Goal: Task Accomplishment & Management: Use online tool/utility

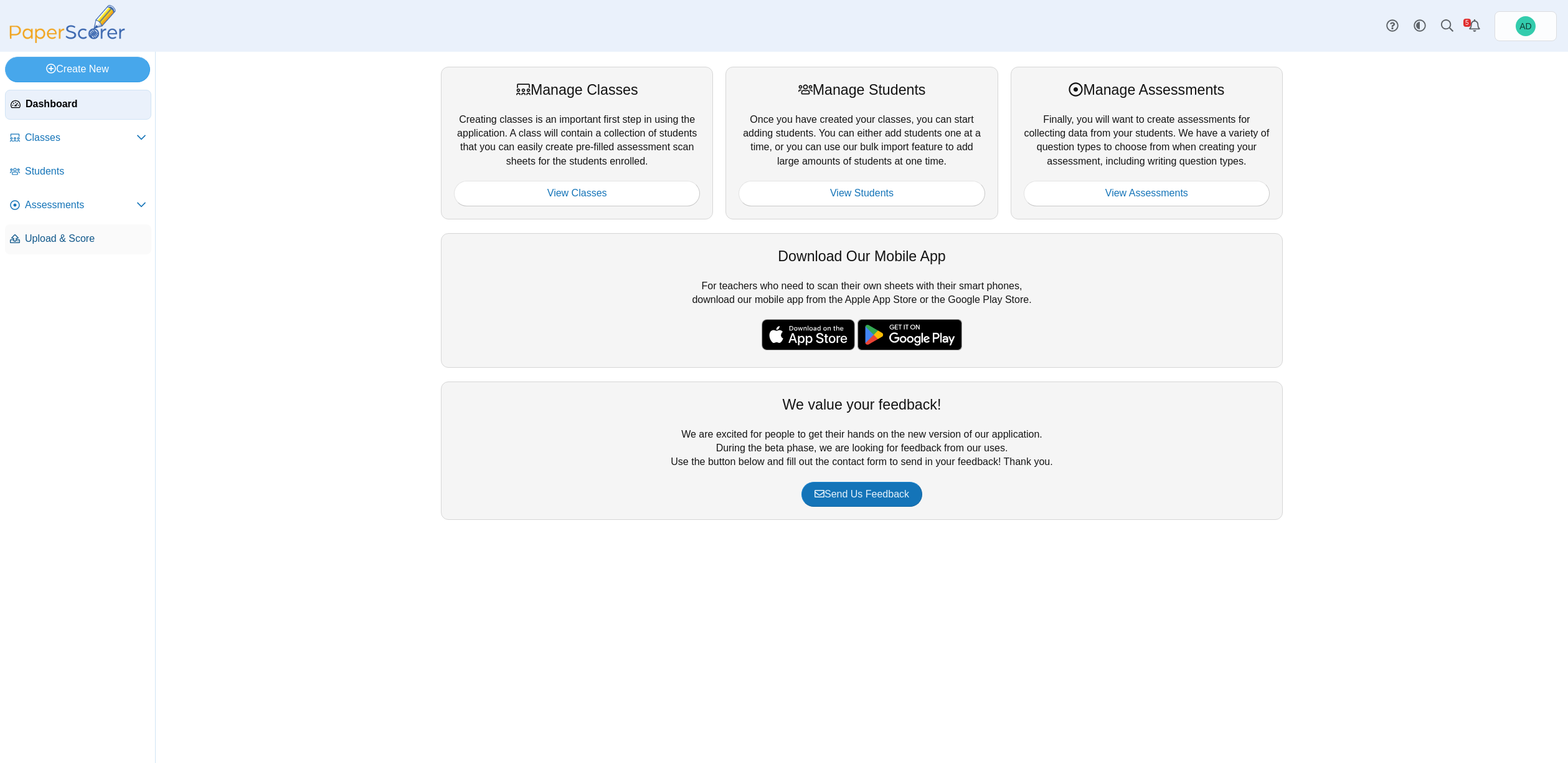
click at [81, 234] on span "Upload & Score" at bounding box center [85, 238] width 122 height 14
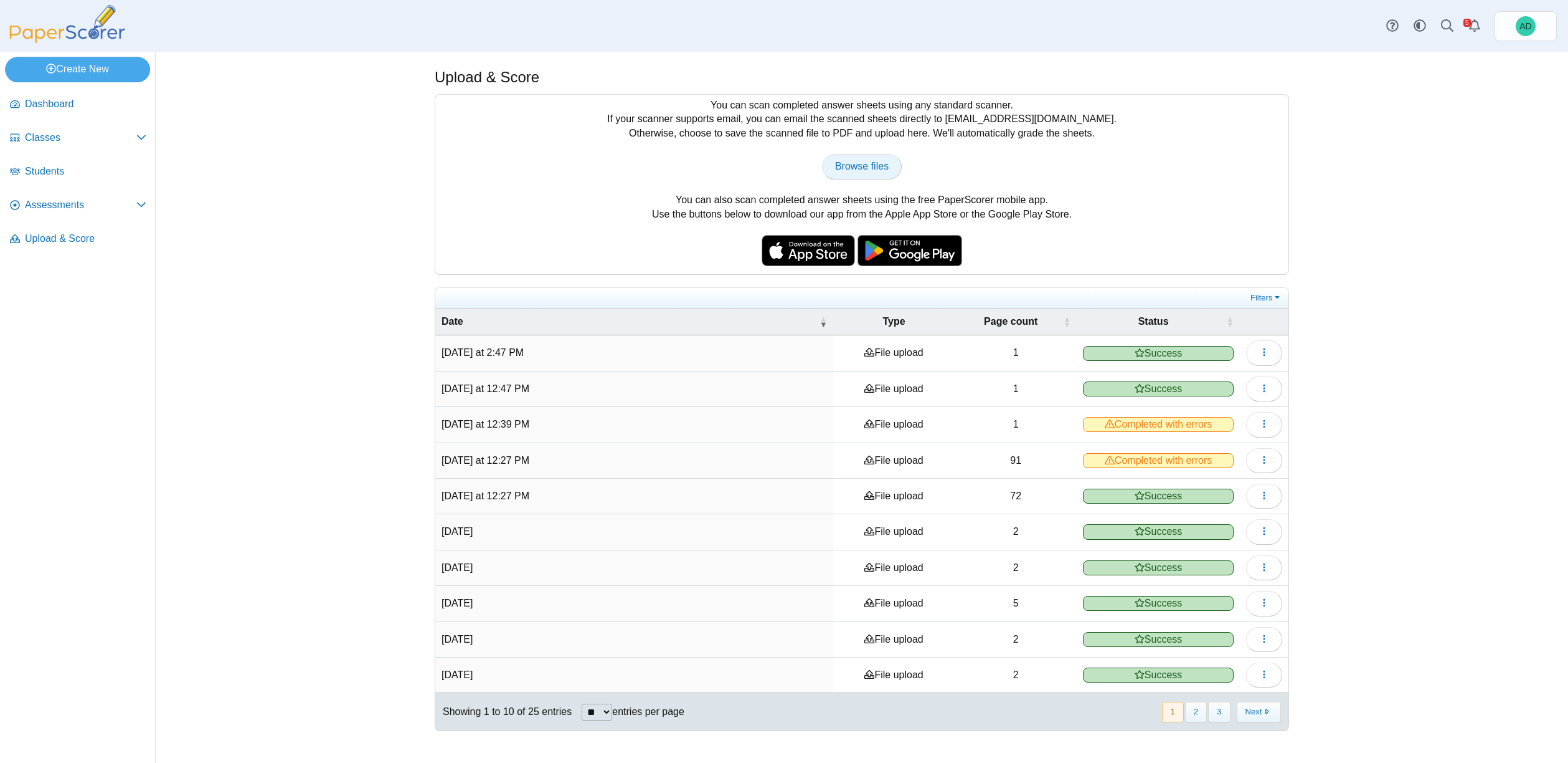
click at [864, 165] on span "Browse files" at bounding box center [862, 166] width 54 height 11
type input "**********"
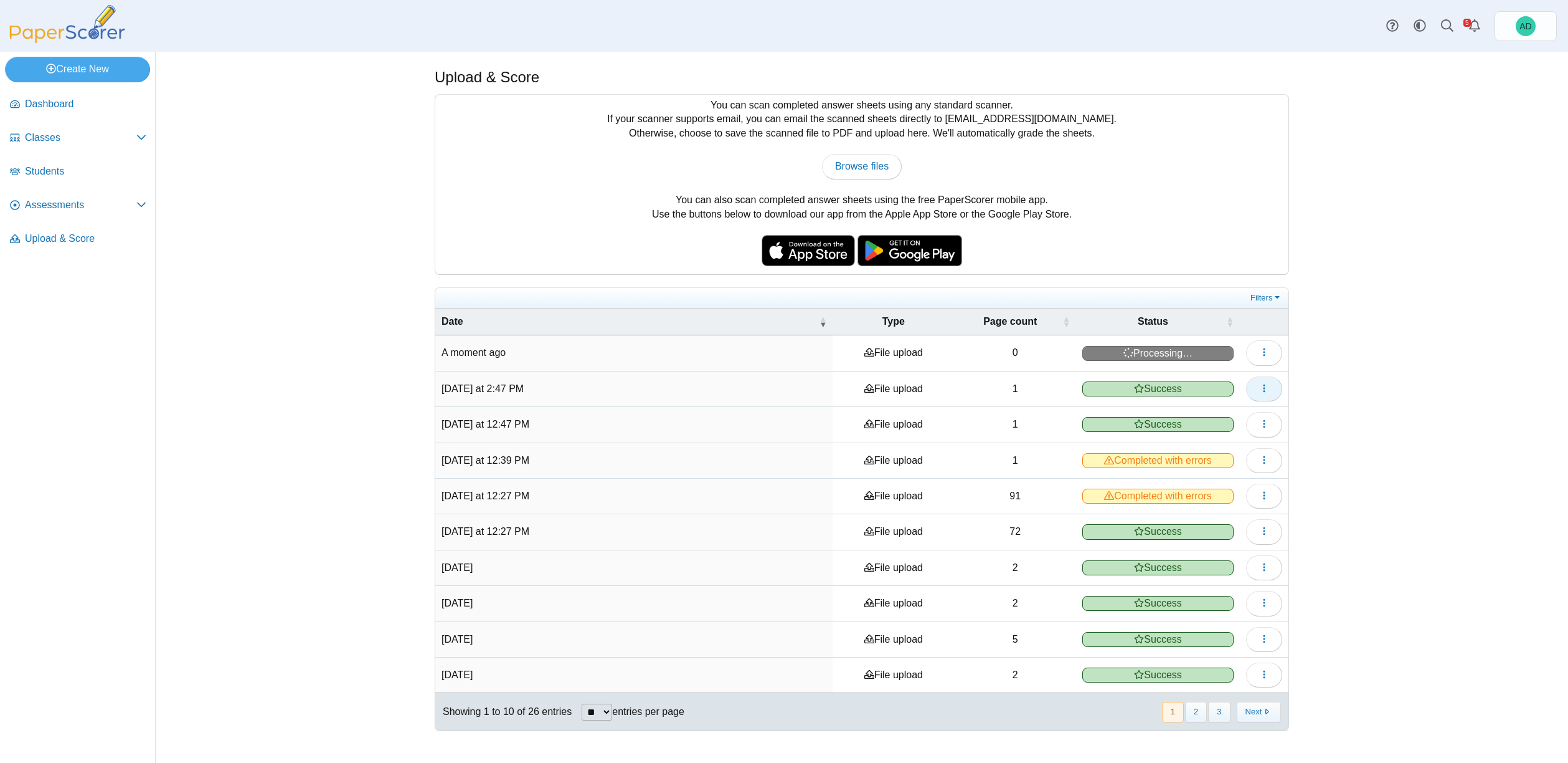
click at [1265, 387] on icon "button" at bounding box center [1265, 388] width 10 height 10
click at [1212, 416] on link "View scanned pages" at bounding box center [1207, 416] width 149 height 19
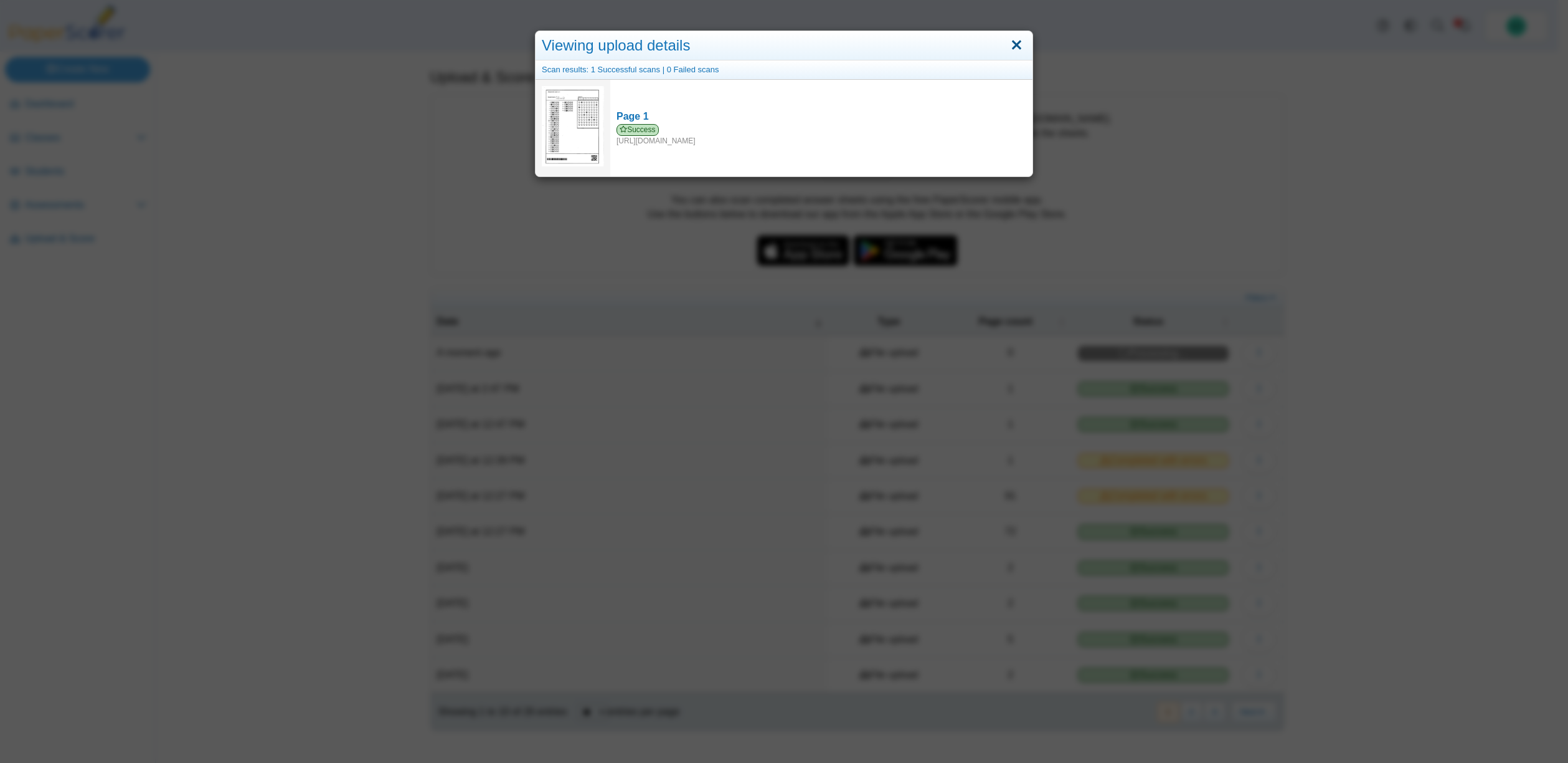
click at [1010, 43] on link "Close" at bounding box center [1016, 45] width 20 height 21
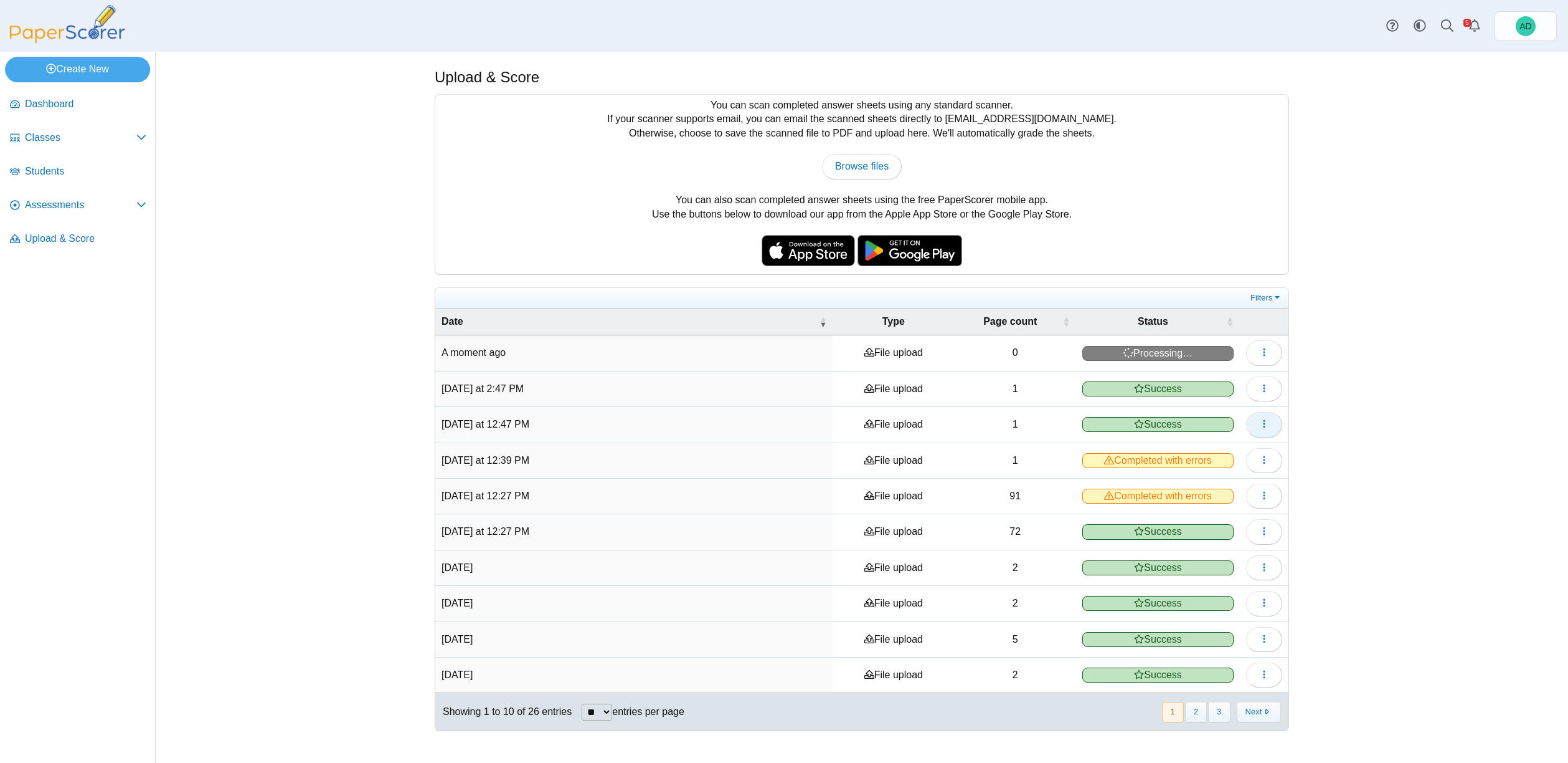
click at [1262, 425] on icon "button" at bounding box center [1265, 424] width 10 height 10
click at [1220, 450] on link "View scanned pages" at bounding box center [1207, 452] width 149 height 19
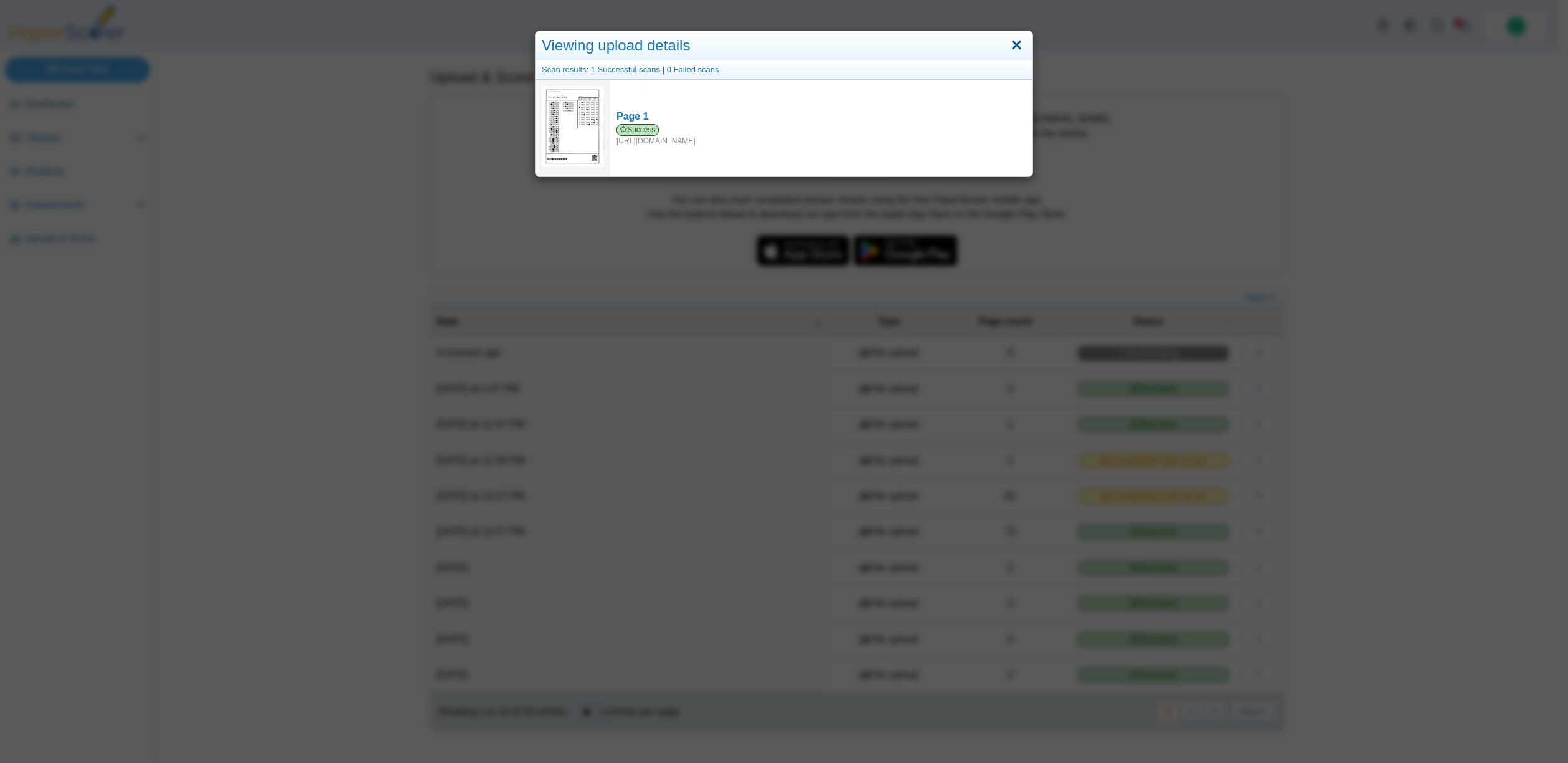
click at [1014, 46] on link "Close" at bounding box center [1016, 45] width 20 height 21
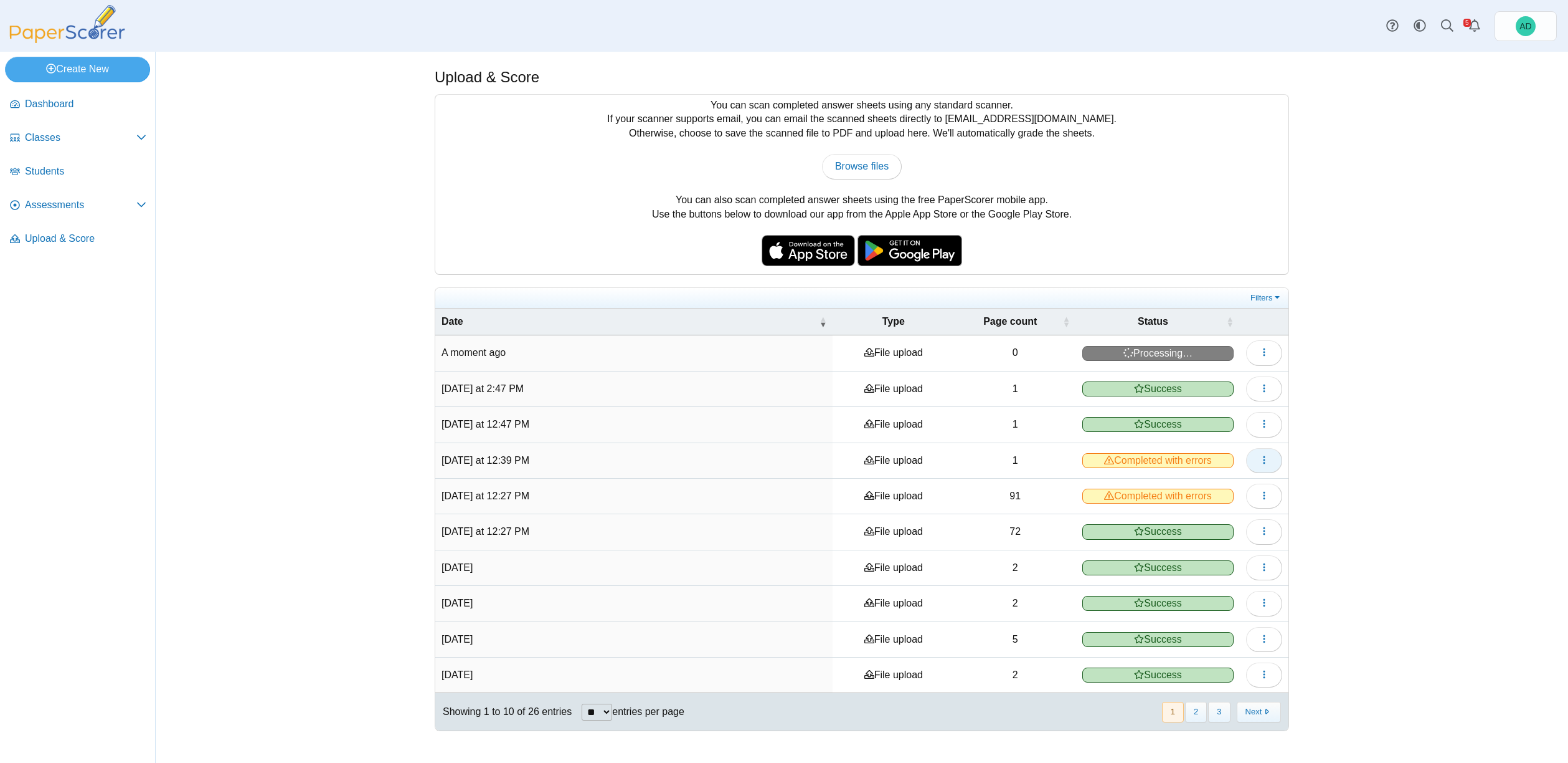
click at [1269, 459] on icon "button" at bounding box center [1265, 460] width 10 height 10
click at [1210, 489] on link "View scanned pages" at bounding box center [1207, 488] width 149 height 19
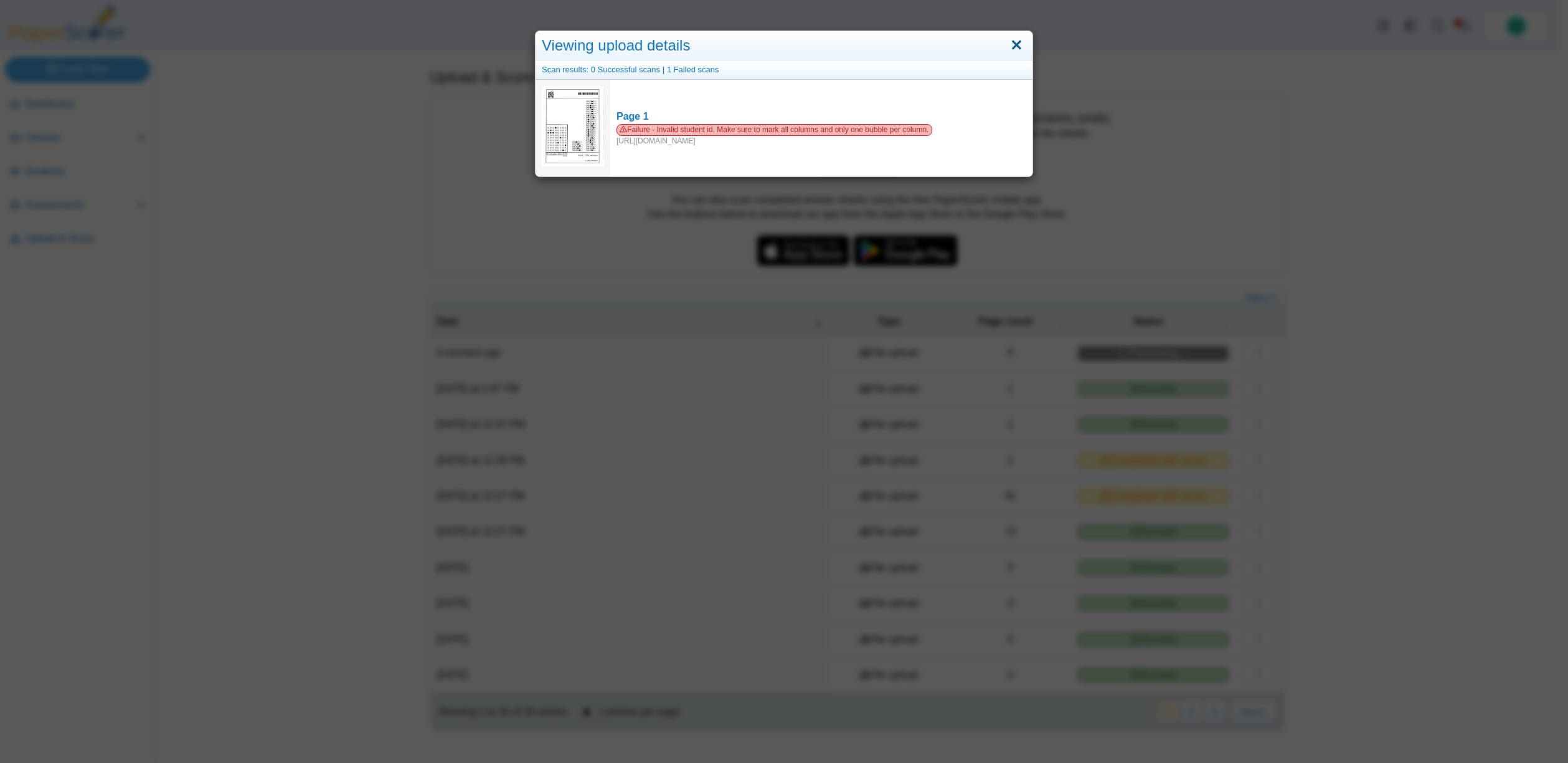
click at [1009, 47] on link "Close" at bounding box center [1016, 45] width 20 height 21
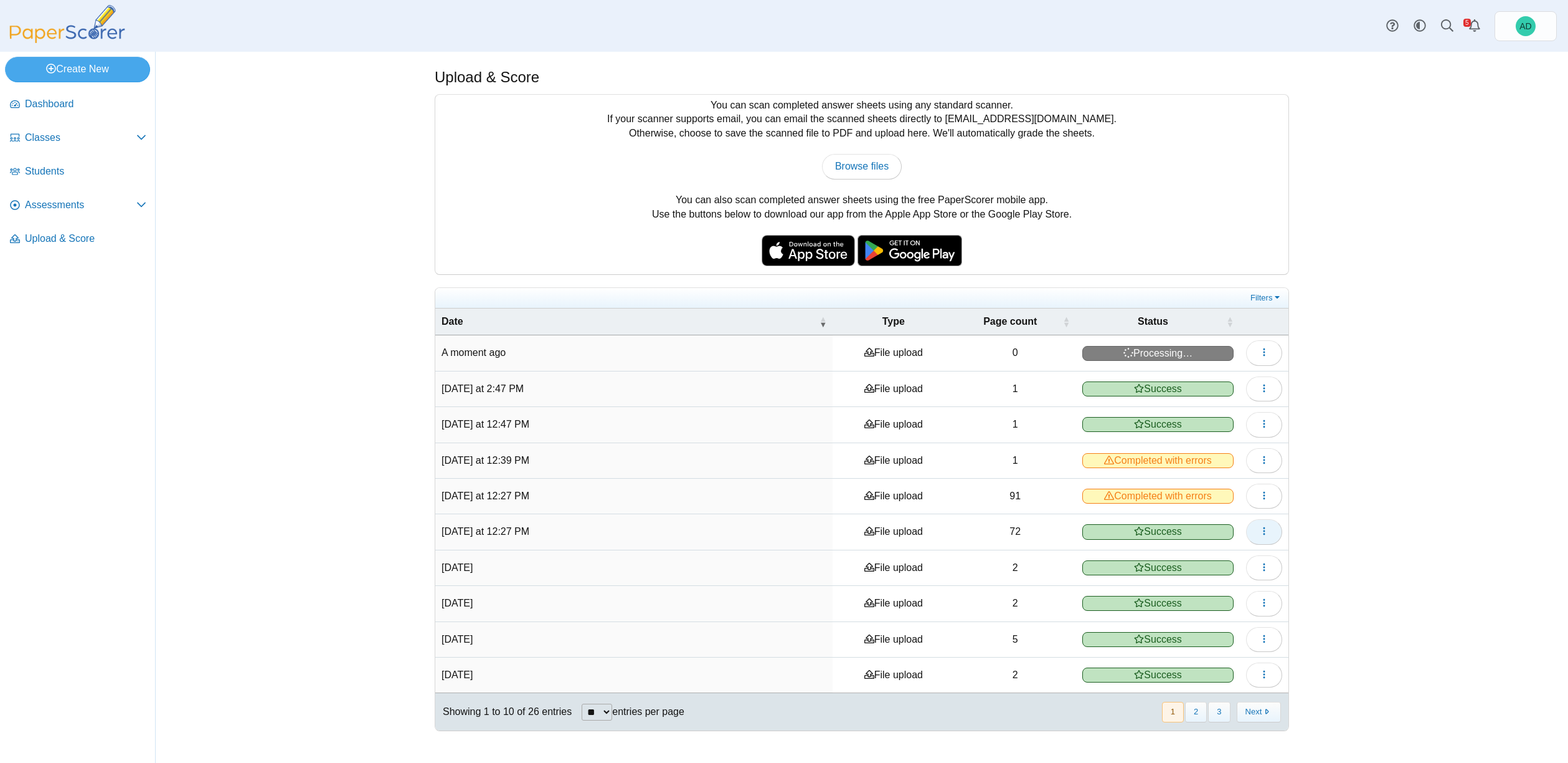
click at [1266, 529] on icon "button" at bounding box center [1265, 531] width 10 height 10
click at [1265, 491] on icon "button" at bounding box center [1265, 496] width 10 height 10
click at [1216, 526] on link "View scanned pages" at bounding box center [1207, 523] width 149 height 19
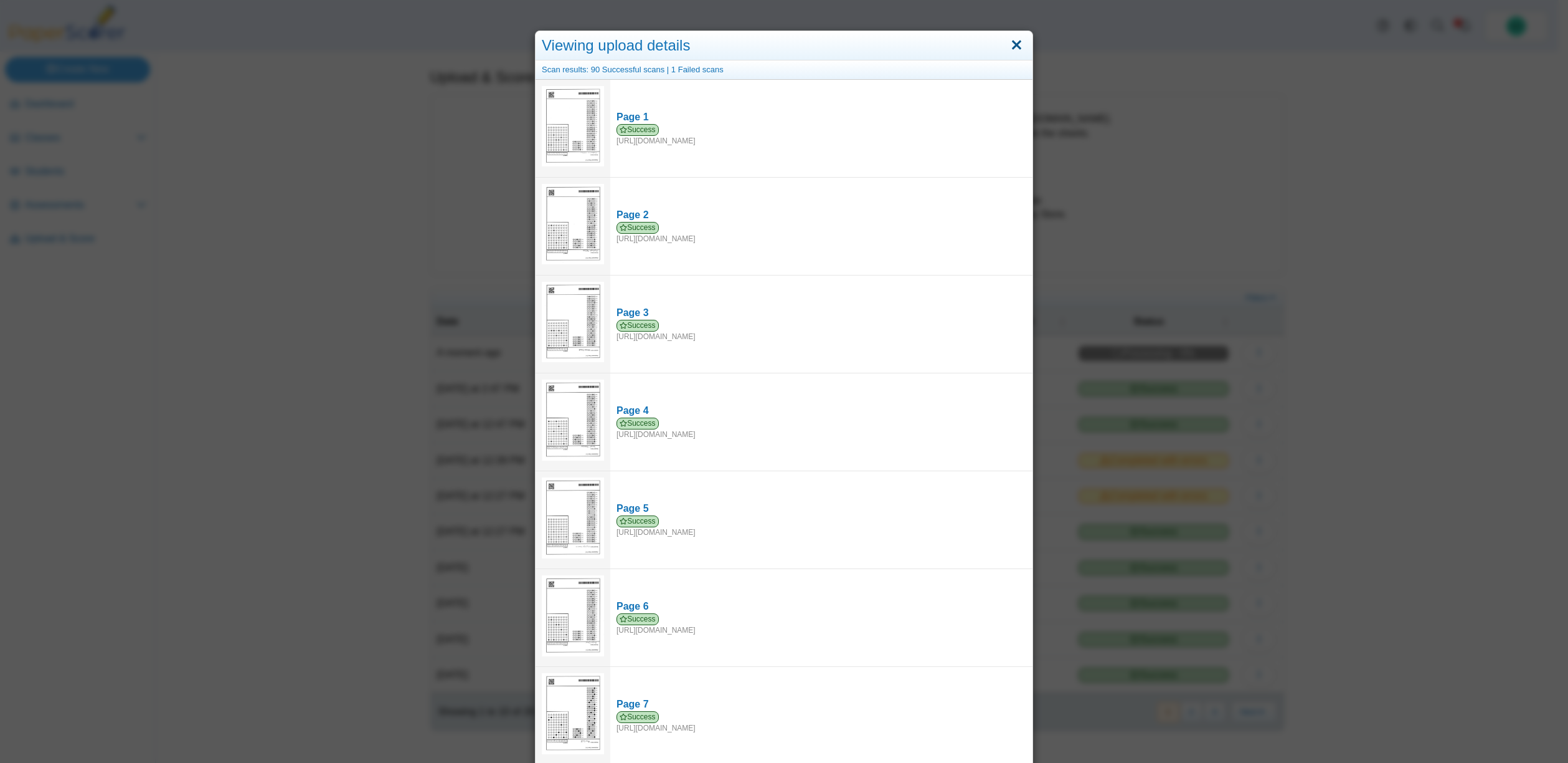
click at [1019, 46] on link "Close" at bounding box center [1016, 45] width 20 height 21
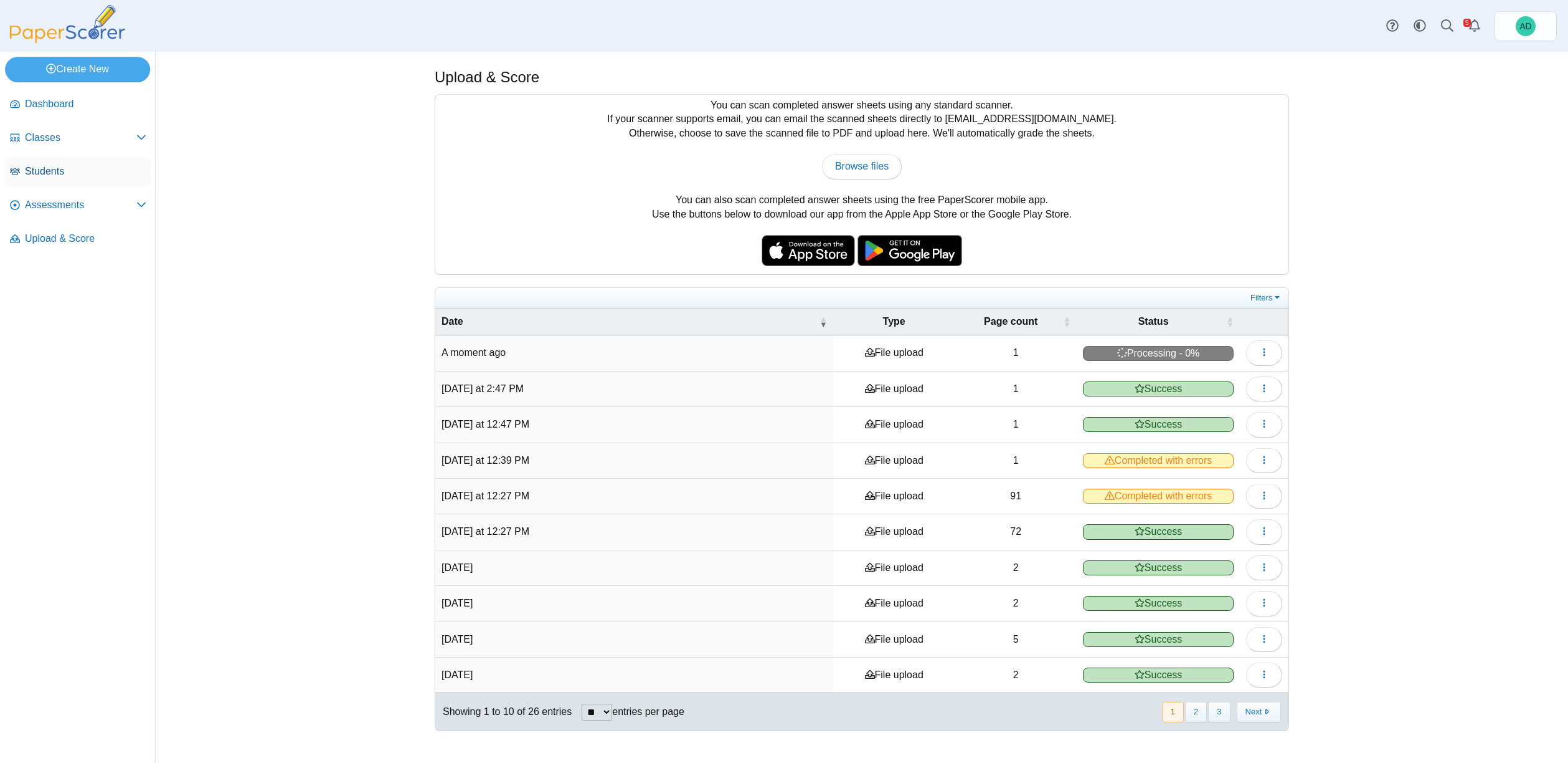
click at [43, 167] on span "Students" at bounding box center [85, 171] width 122 height 14
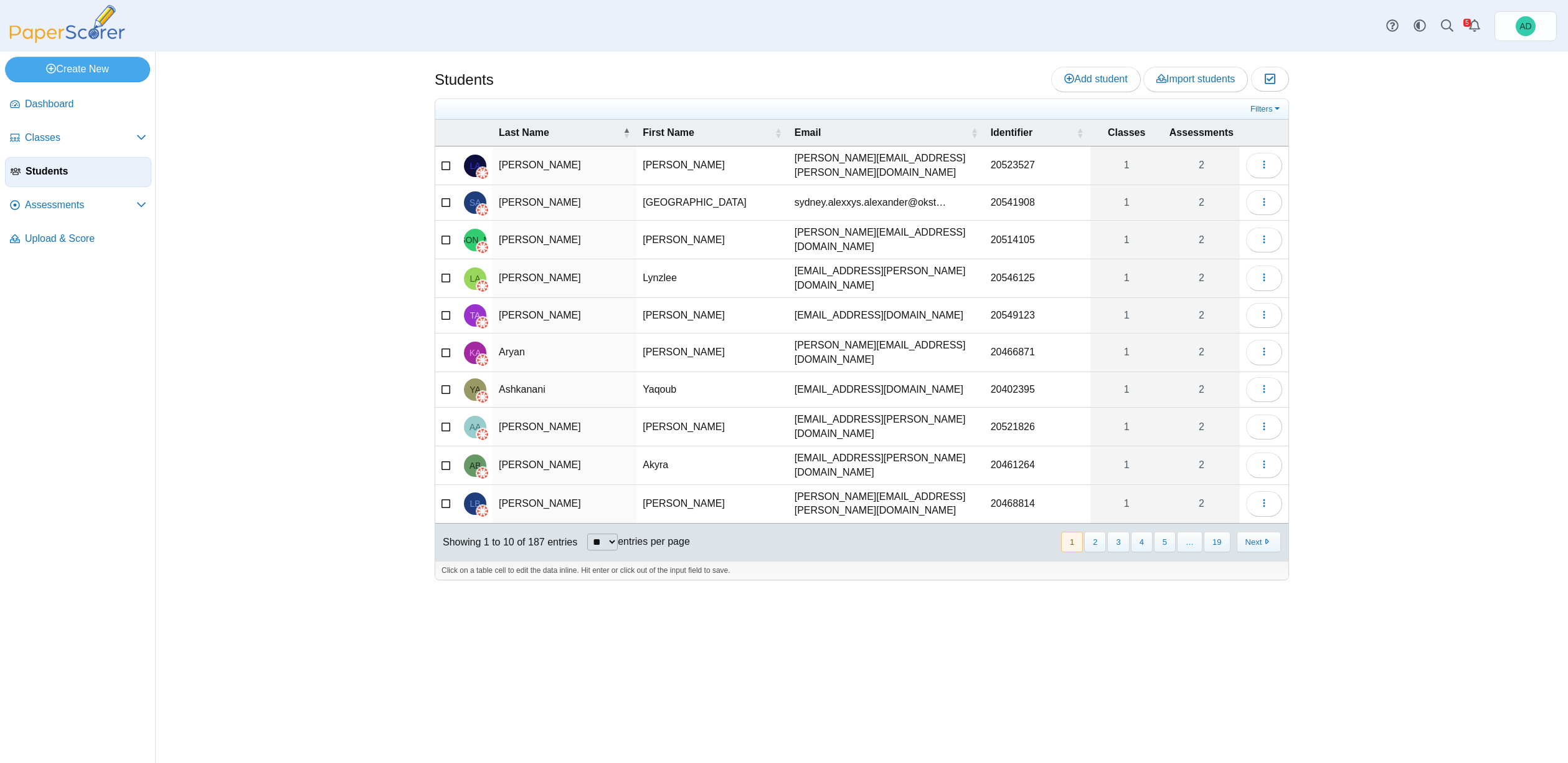
select select "***"
click option "***" at bounding box center [0, 0] width 0 height 0
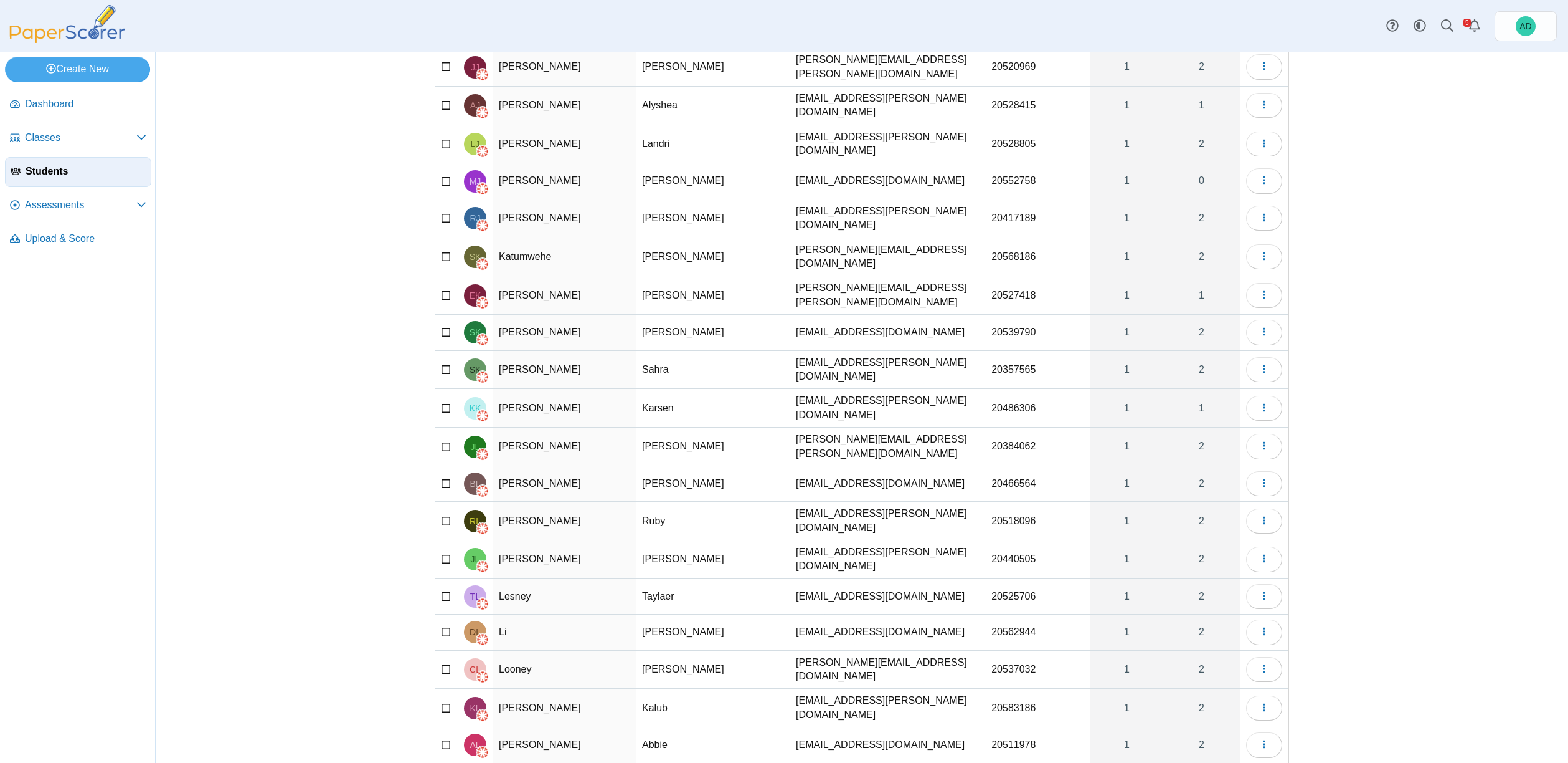
scroll to position [3029, 0]
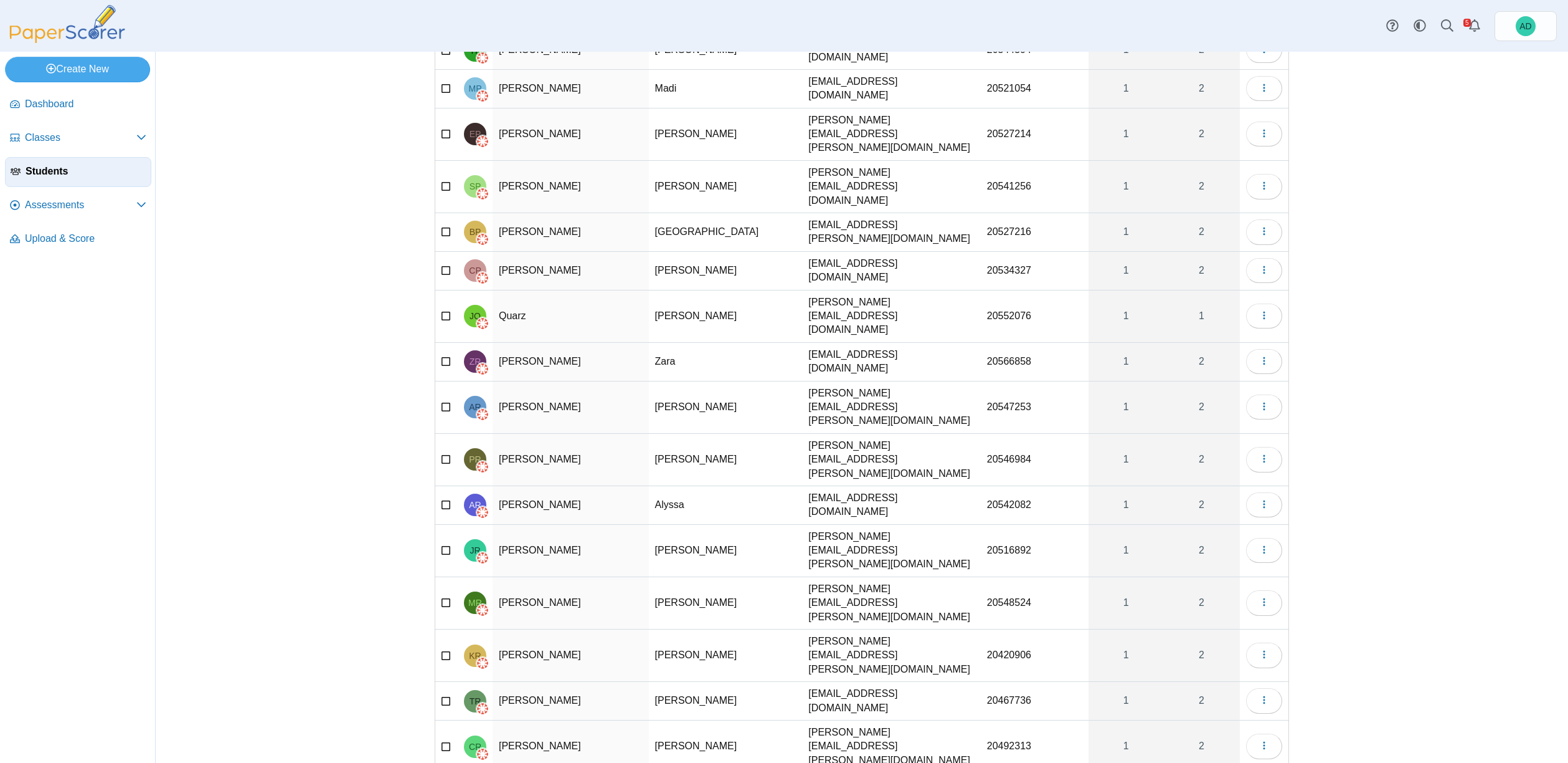
scroll to position [963, 0]
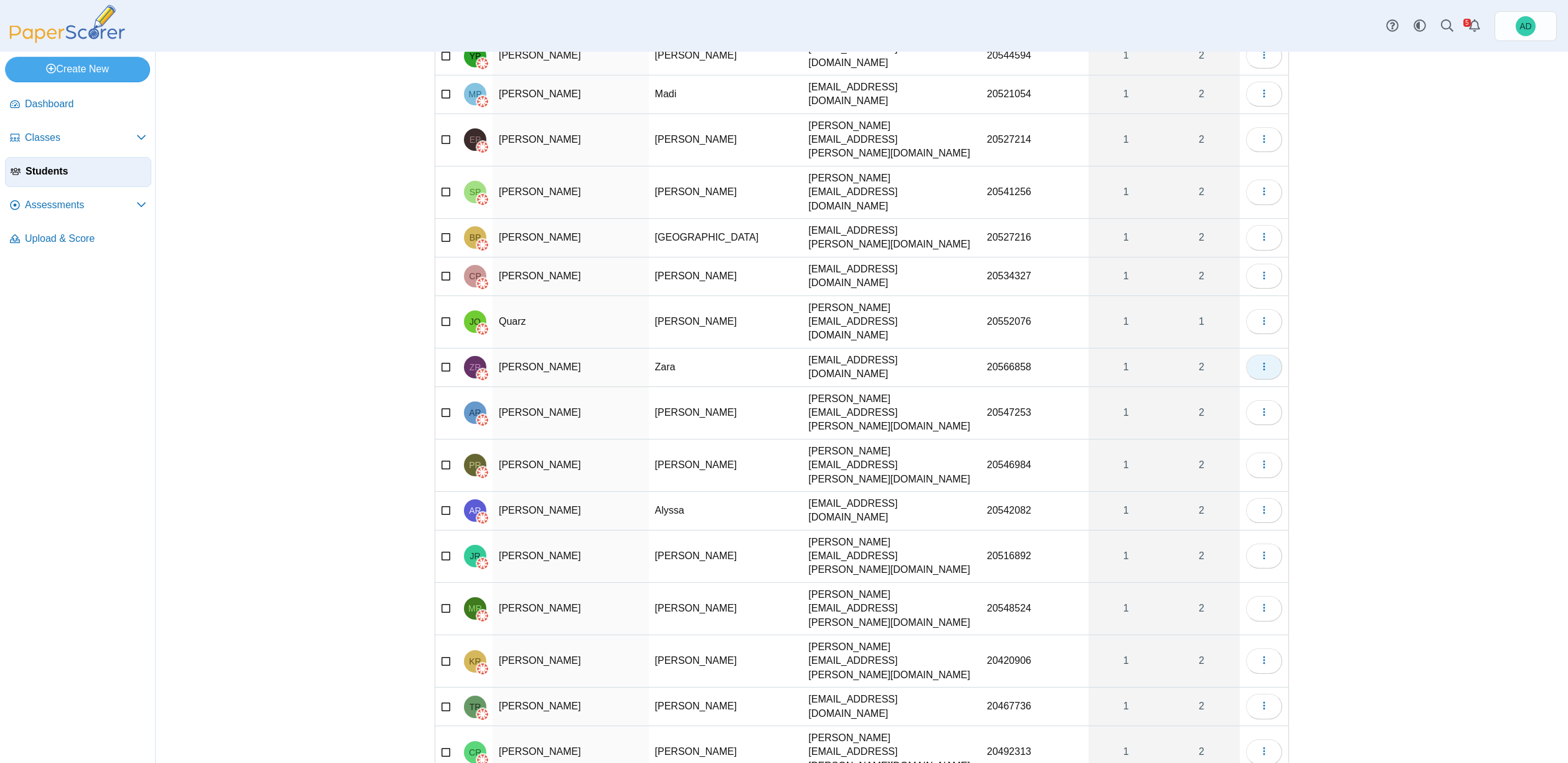
click at [1261, 361] on icon "button" at bounding box center [1265, 366] width 10 height 10
click at [1196, 232] on link "View assessments" at bounding box center [1203, 232] width 149 height 19
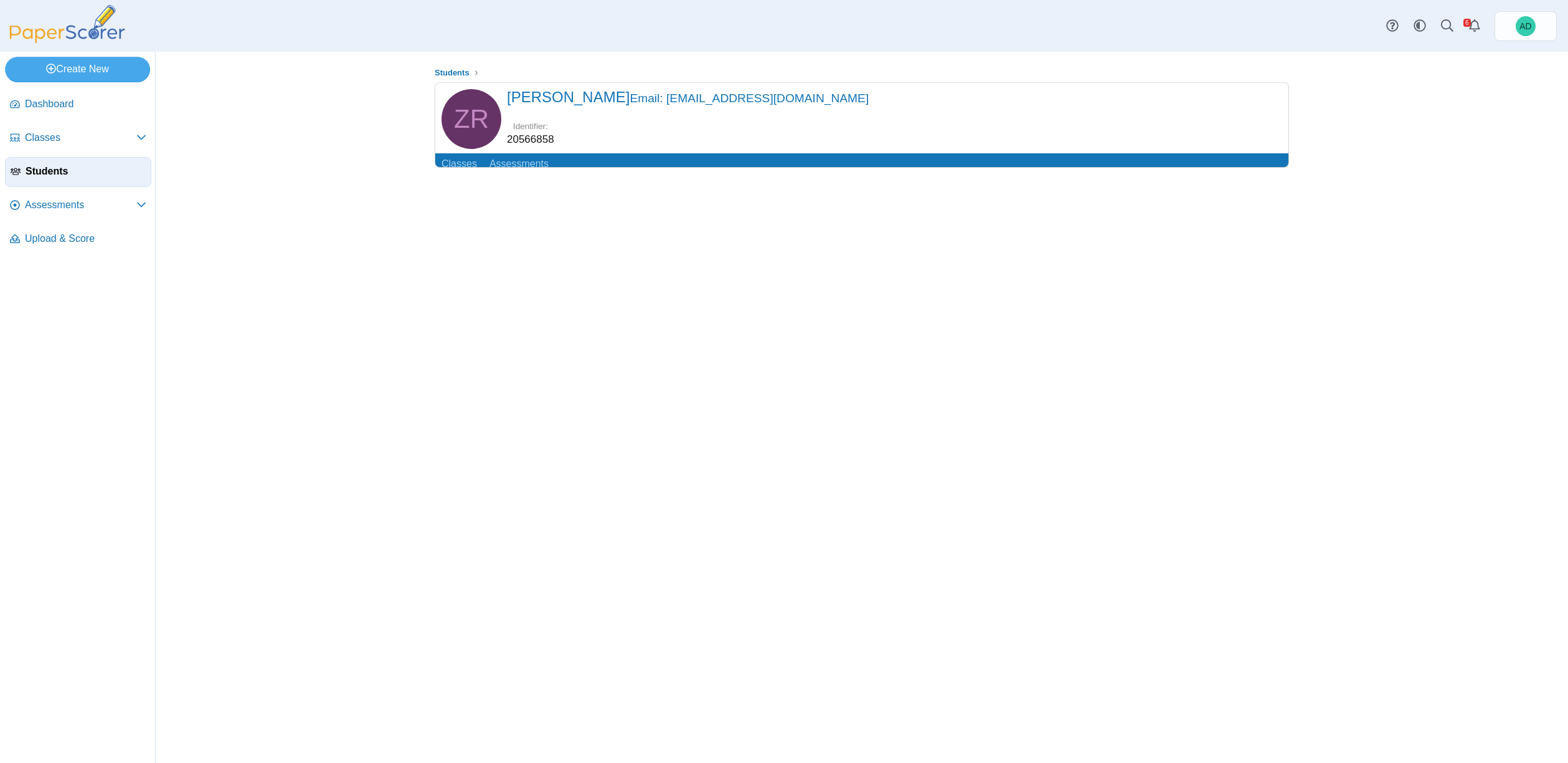
scroll to position [33, 0]
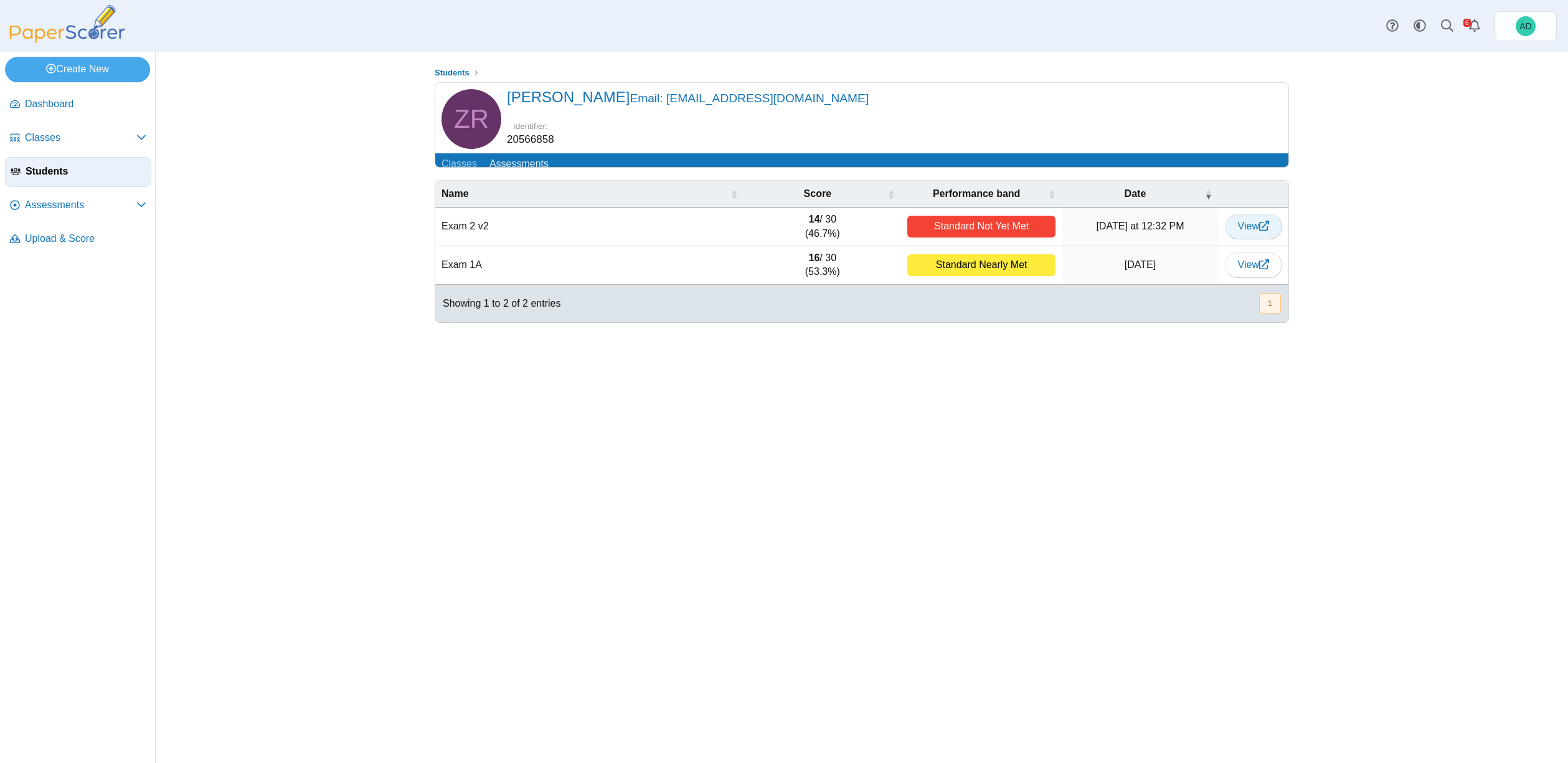
click at [1257, 221] on span "View" at bounding box center [1254, 226] width 31 height 11
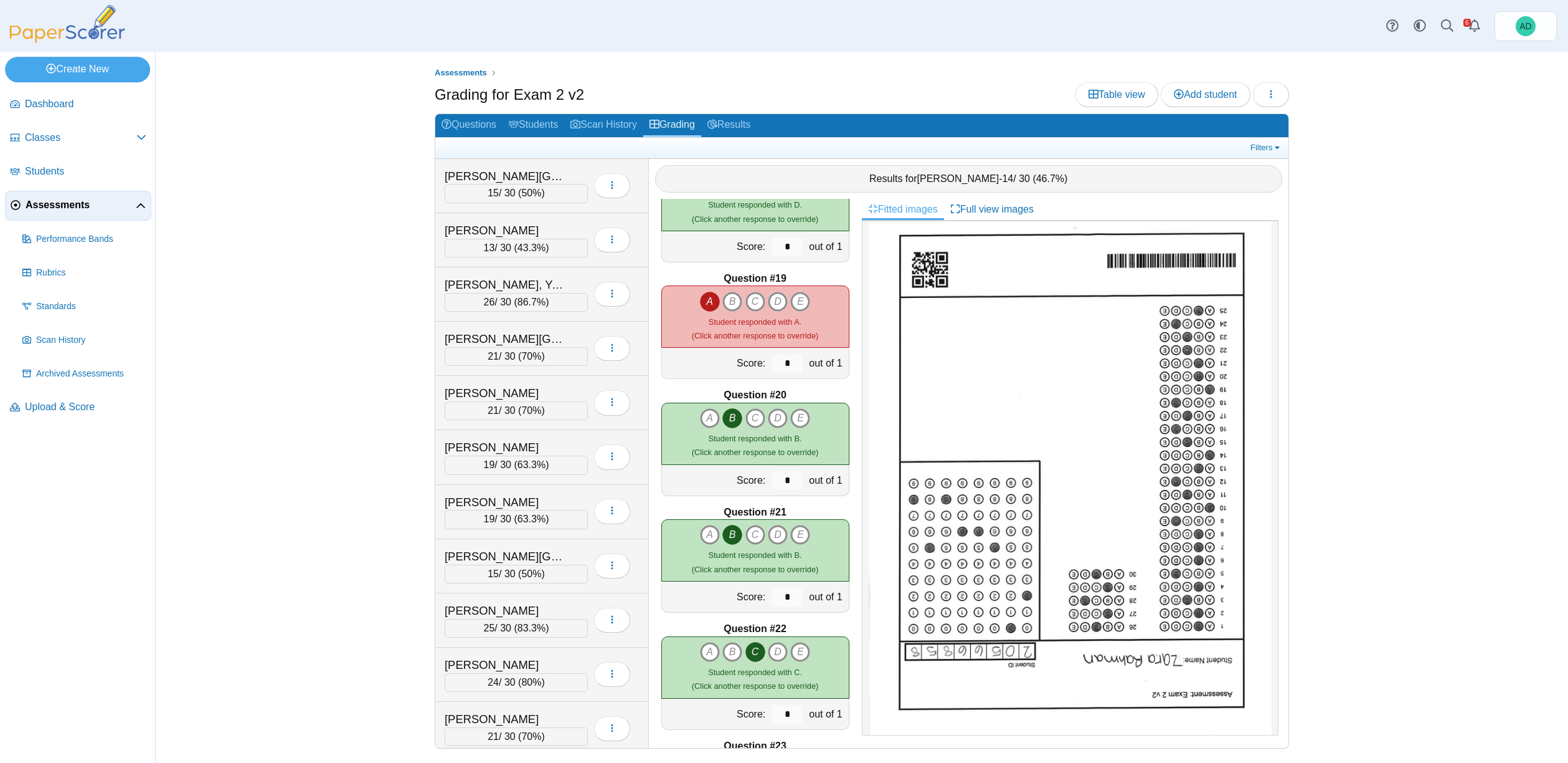
scroll to position [2045, 0]
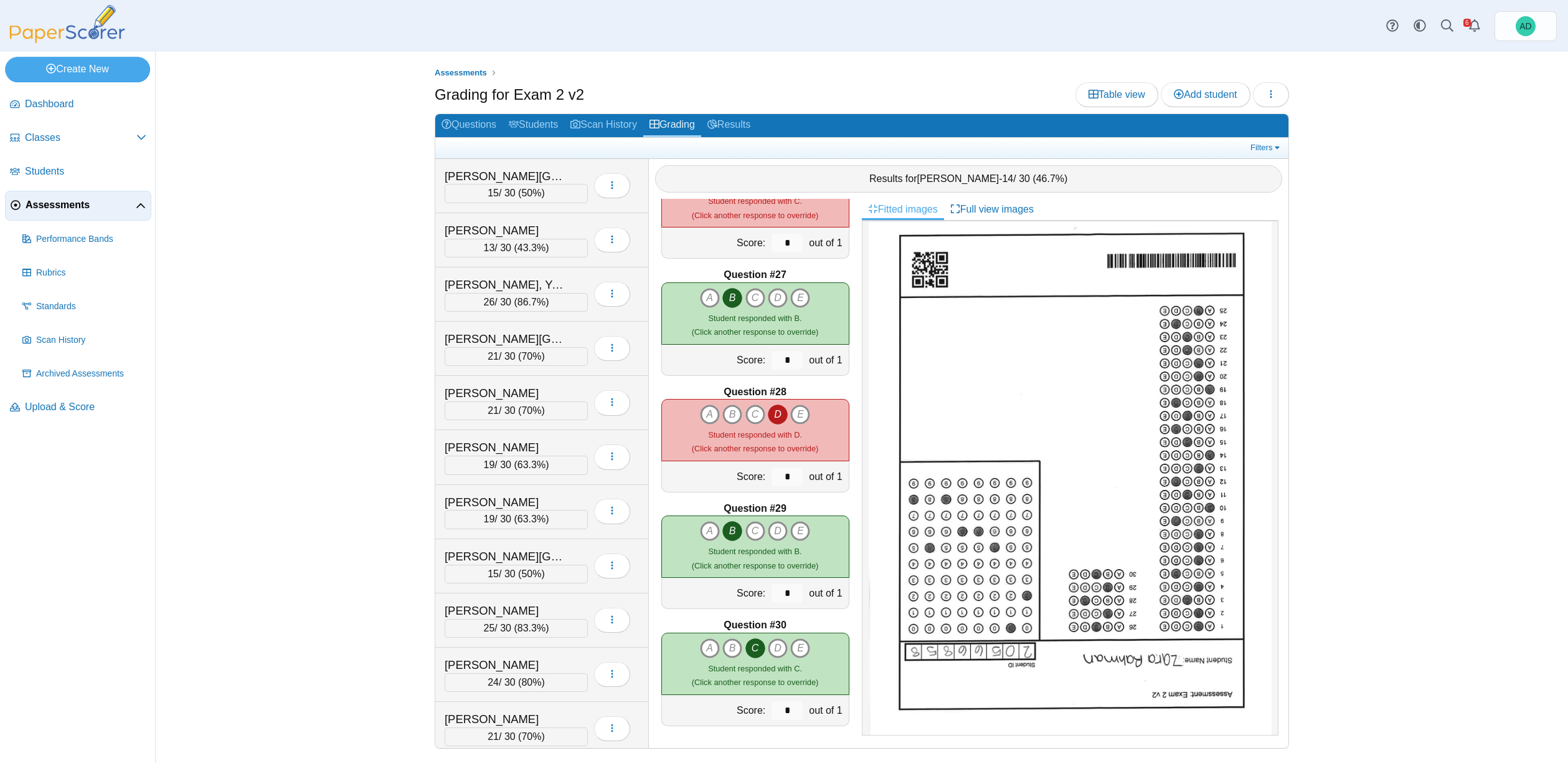
click at [824, 398] on div "Question #28" at bounding box center [755, 392] width 188 height 14
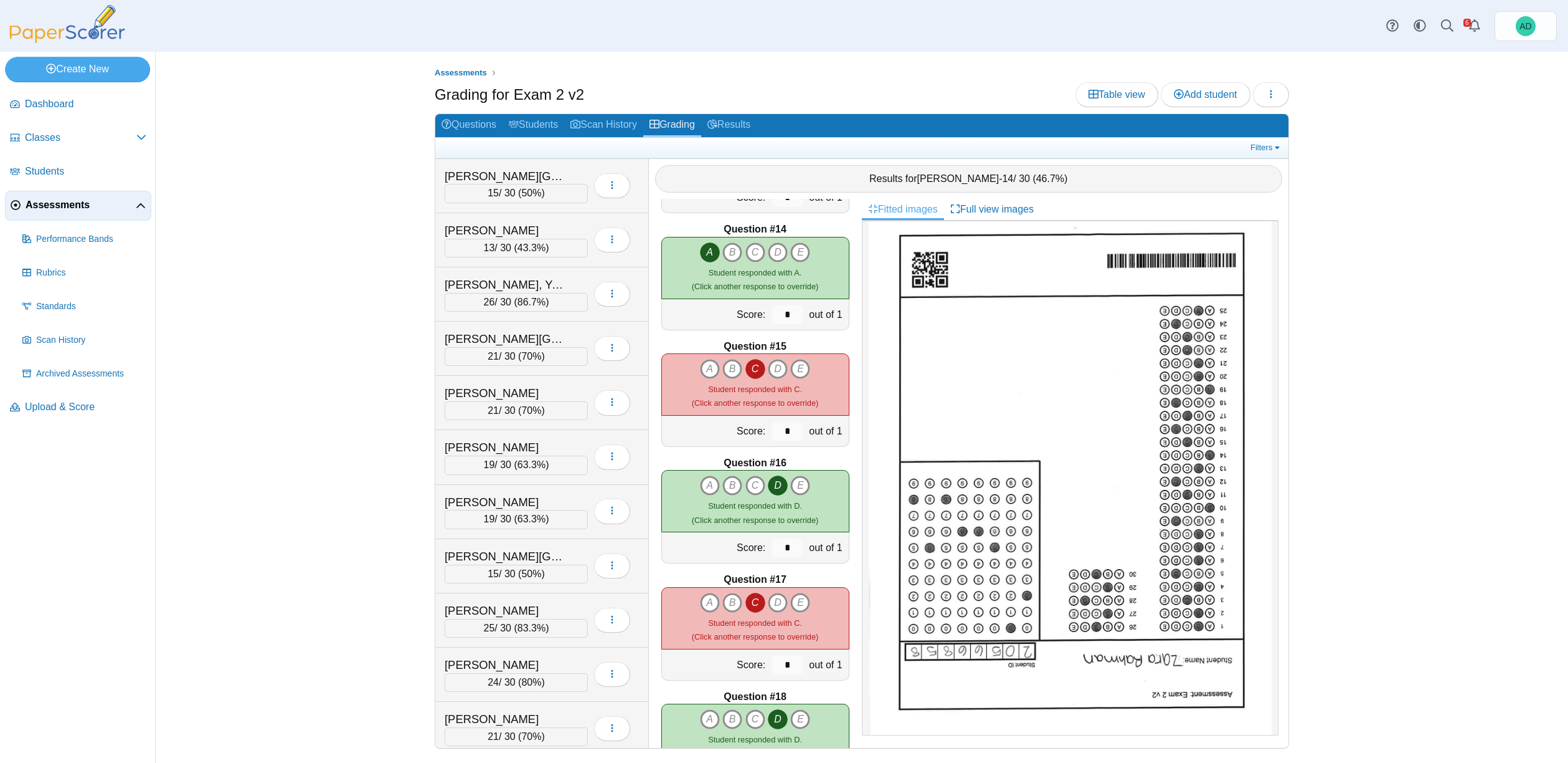
scroll to position [1510, 0]
